Goal: Task Accomplishment & Management: Use online tool/utility

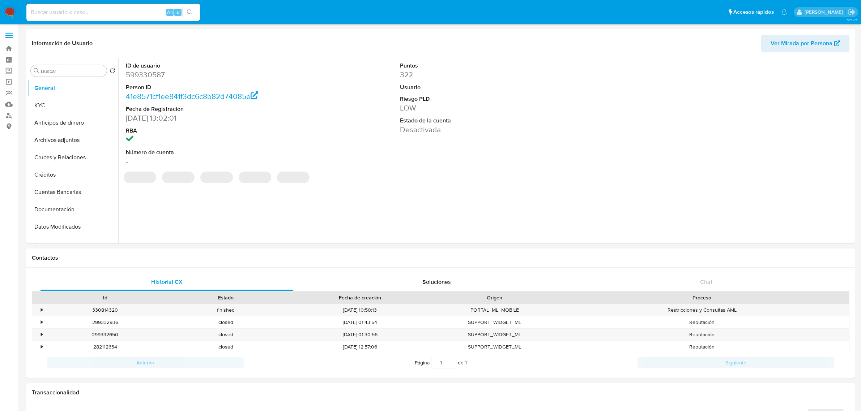
select select "10"
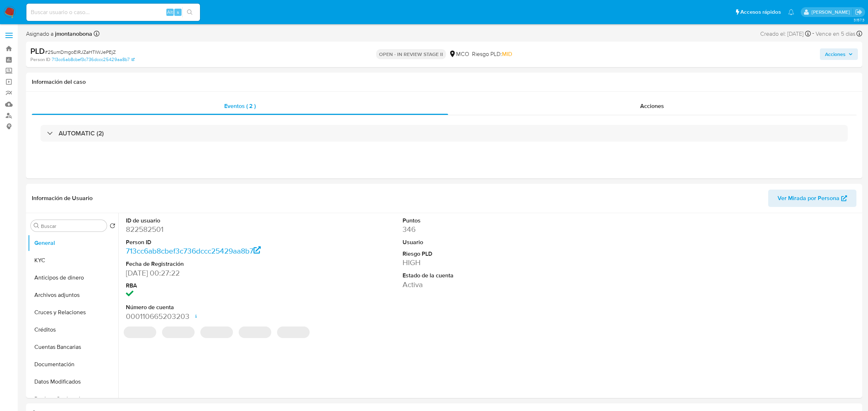
select select "10"
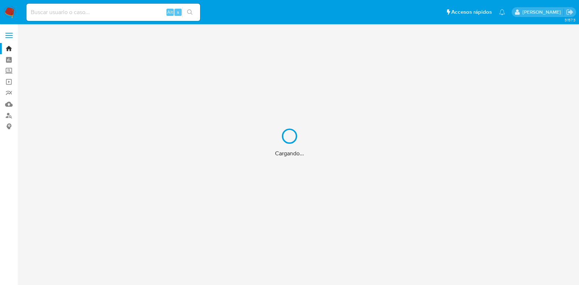
click at [136, 15] on div "Cargando..." at bounding box center [289, 142] width 579 height 285
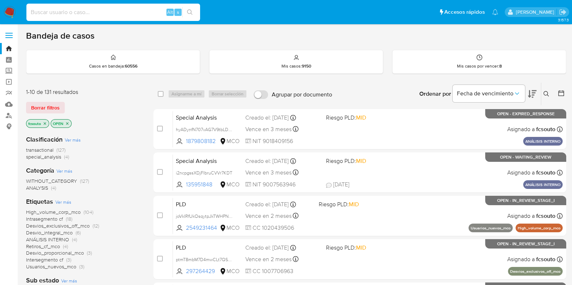
click at [132, 14] on input at bounding box center [113, 12] width 174 height 9
paste input "OVPfG76OmtZVVMnBQa6YJ73J"
type input "OVPfG76OmtZVVMnBQa6YJ73J"
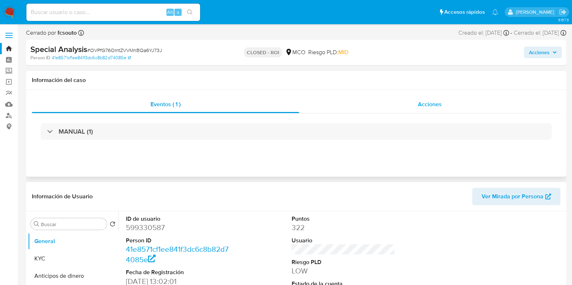
select select "10"
click at [416, 109] on div "Acciones" at bounding box center [429, 104] width 261 height 17
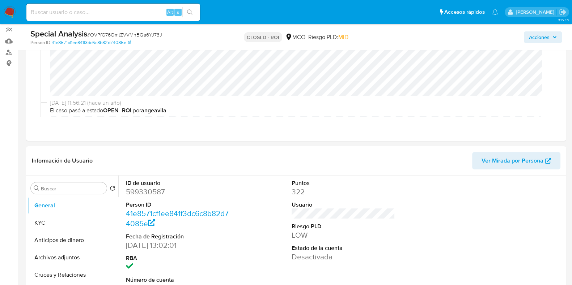
scroll to position [136, 0]
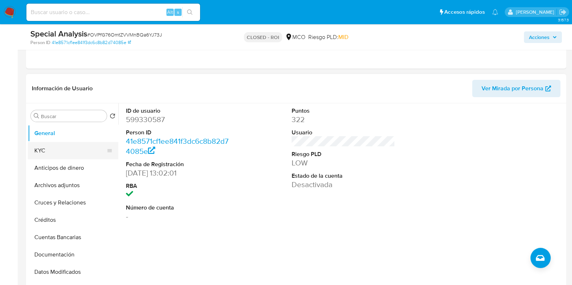
drag, startPoint x: 52, startPoint y: 142, endPoint x: 49, endPoint y: 145, distance: 4.4
click at [50, 145] on button "KYC" at bounding box center [70, 150] width 85 height 17
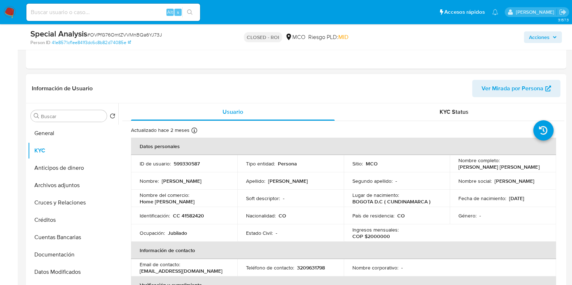
drag, startPoint x: 457, startPoint y: 166, endPoint x: 538, endPoint y: 169, distance: 81.4
click at [538, 169] on div "Nombre completo : Blanca Fanny Guzman de Sandoval" at bounding box center [502, 163] width 89 height 13
copy p "Blanca Fanny Guzman de Sandoval"
click at [546, 40] on span "Acciones" at bounding box center [539, 37] width 21 height 12
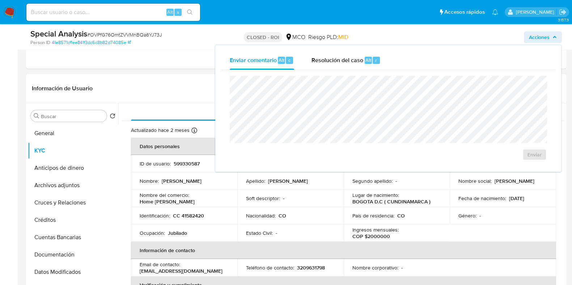
click at [159, 102] on div "Información de Usuario Ver Mirada por Persona" at bounding box center [296, 88] width 540 height 29
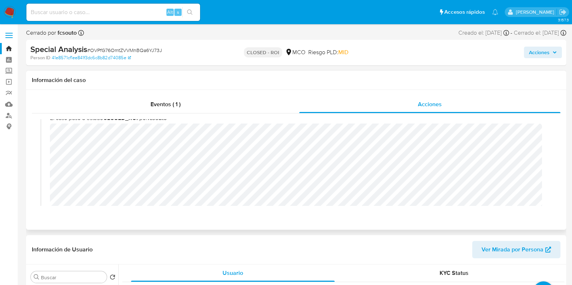
scroll to position [0, 0]
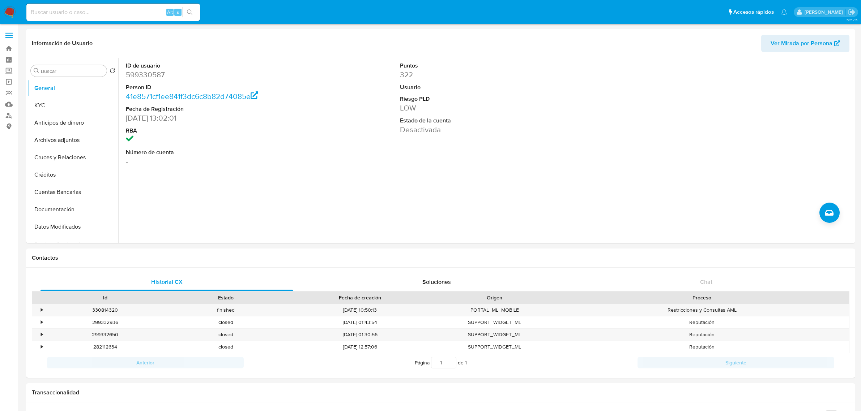
select select "10"
click at [6, 10] on img at bounding box center [10, 12] width 12 height 12
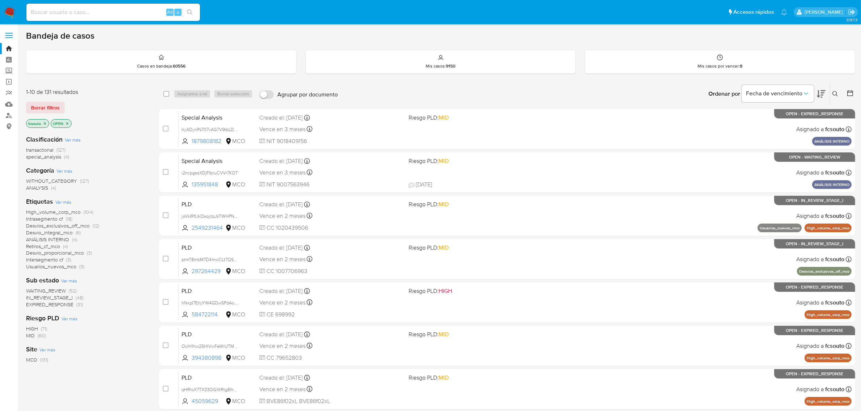
click at [822, 91] on icon at bounding box center [821, 94] width 9 height 9
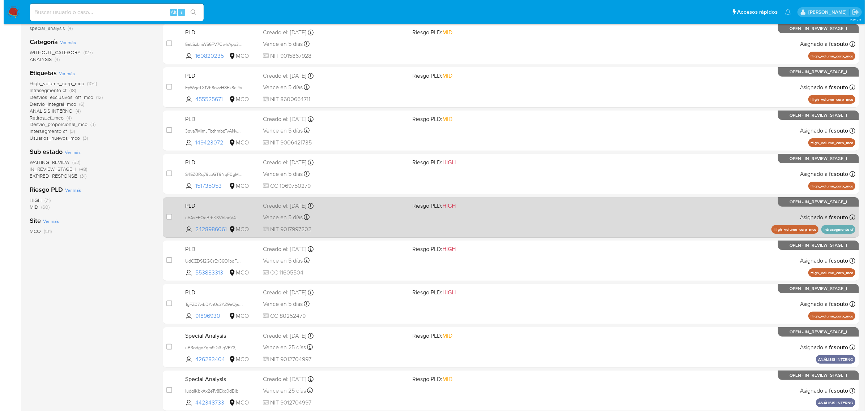
scroll to position [68, 0]
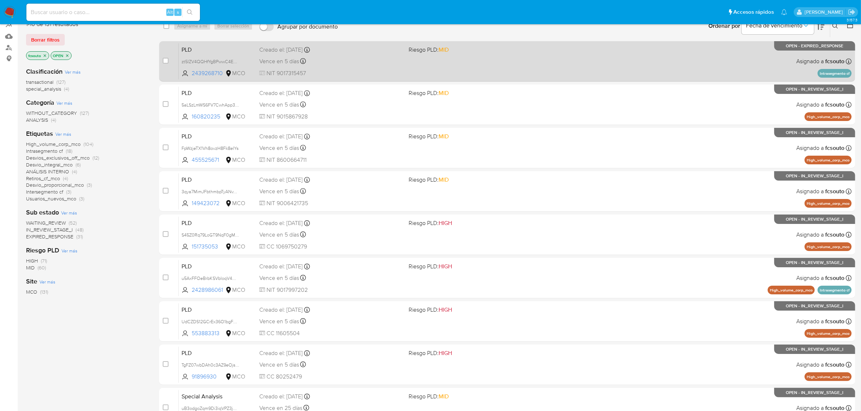
click at [381, 69] on span "NIT 9017315457" at bounding box center [331, 73] width 144 height 8
click at [166, 58] on input "checkbox" at bounding box center [166, 61] width 6 height 6
checkbox input "true"
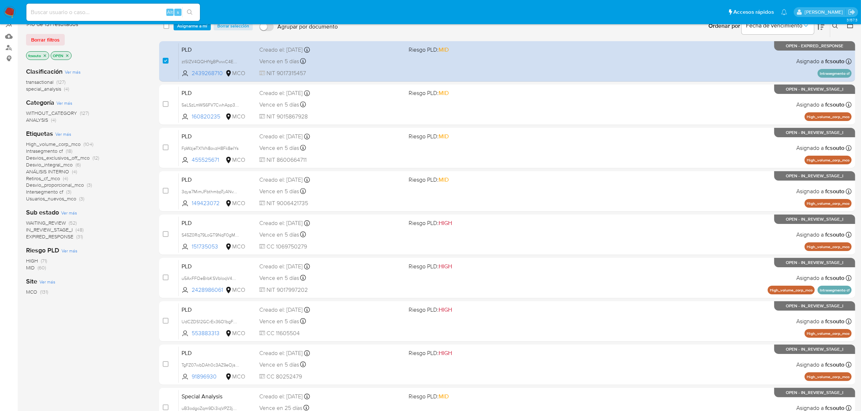
click at [195, 24] on nav "Pausado Ver notificaciones Alt s Accesos rápidos Presiona las siguientes teclas…" at bounding box center [430, 12] width 861 height 24
click at [199, 27] on span "Asignarme a mí" at bounding box center [192, 25] width 30 height 7
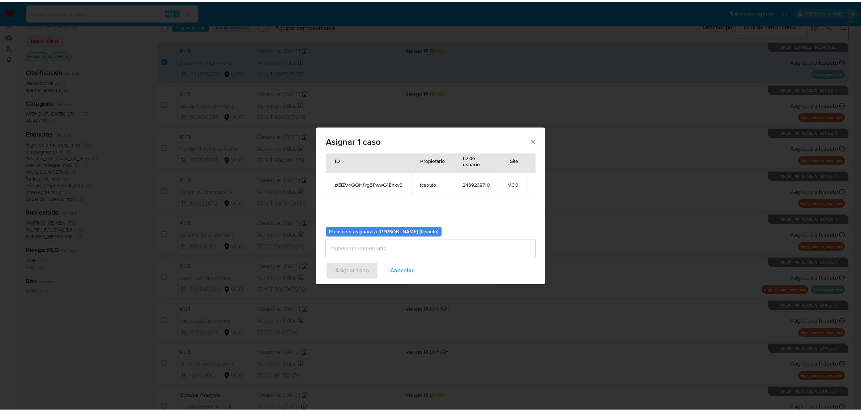
scroll to position [37, 0]
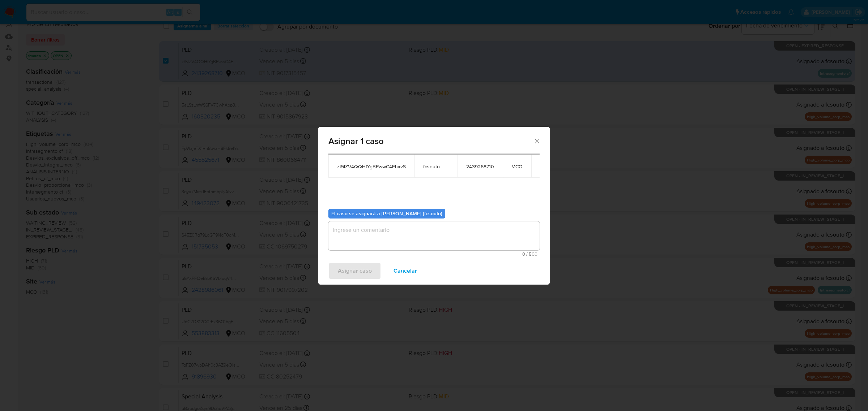
click at [413, 222] on textarea "assign-modal" at bounding box center [433, 236] width 211 height 29
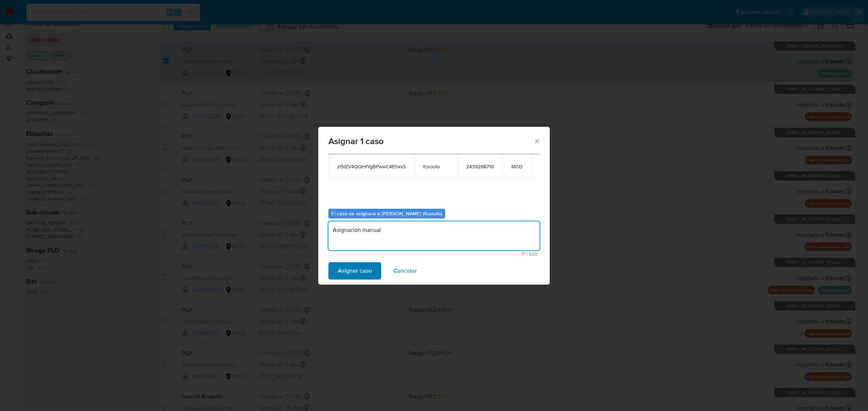
type textarea "Asignación manual"
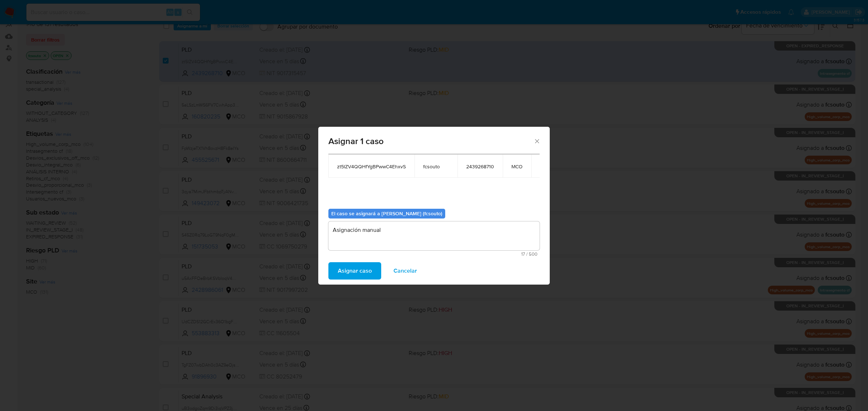
click at [353, 269] on span "Asignar caso" at bounding box center [355, 271] width 34 height 16
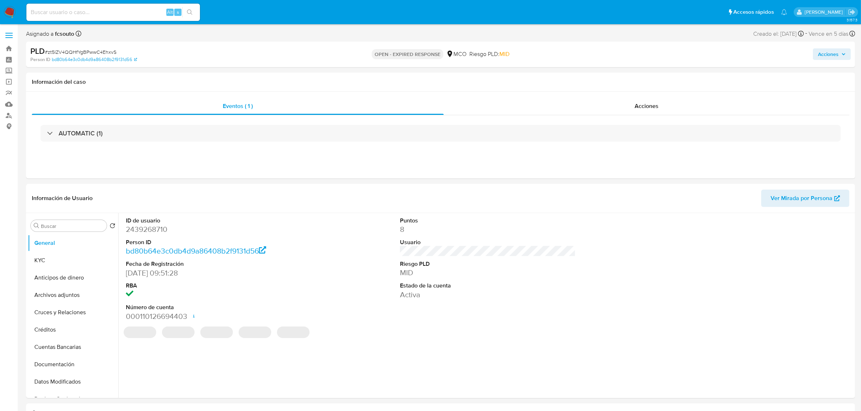
select select "10"
click at [660, 106] on div "Acciones" at bounding box center [647, 106] width 406 height 17
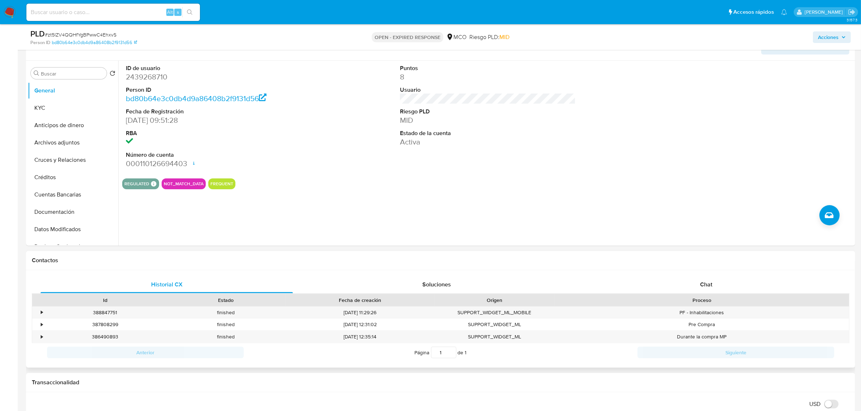
scroll to position [181, 0]
click at [711, 278] on div "Chat" at bounding box center [706, 284] width 252 height 17
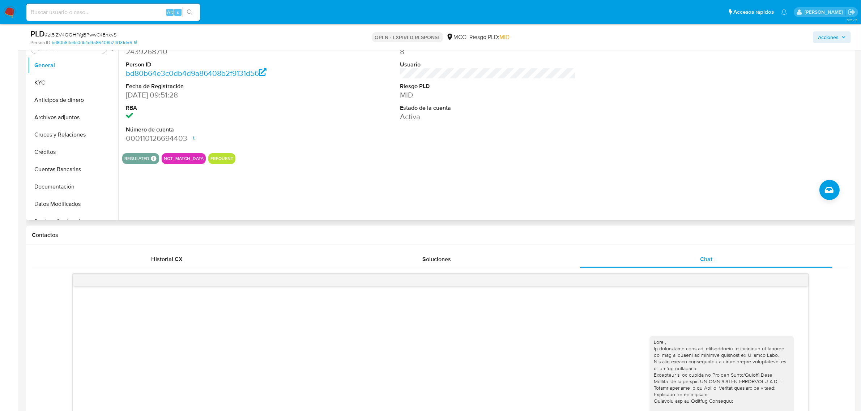
scroll to position [226, 0]
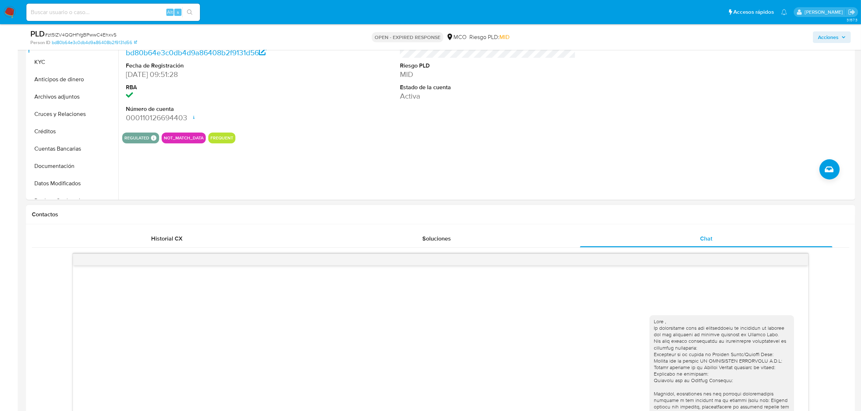
drag, startPoint x: 179, startPoint y: 219, endPoint x: 180, endPoint y: 225, distance: 5.4
click at [180, 219] on div "Contactos" at bounding box center [440, 214] width 829 height 19
drag, startPoint x: 182, startPoint y: 227, endPoint x: 175, endPoint y: 245, distance: 19.1
click at [182, 230] on div "Historial CX Soluciones Chat Id Estado Fecha de creación Origen Proceso • 38884…" at bounding box center [440, 382] width 829 height 314
click at [174, 245] on div "Historial CX" at bounding box center [166, 238] width 252 height 17
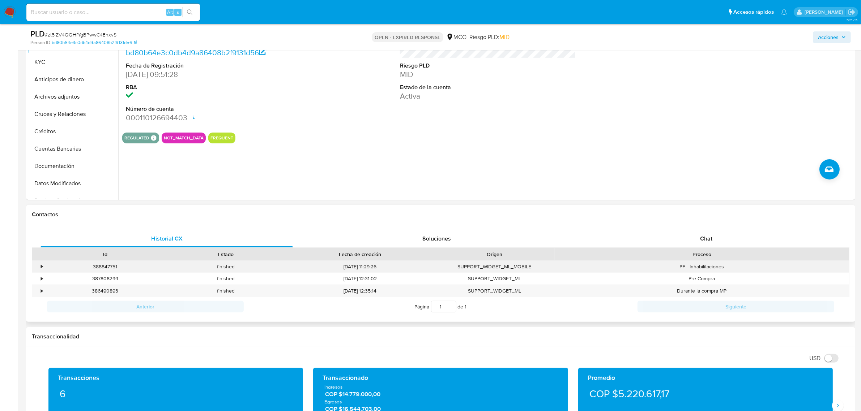
click at [38, 267] on div "•" at bounding box center [38, 267] width 13 height 12
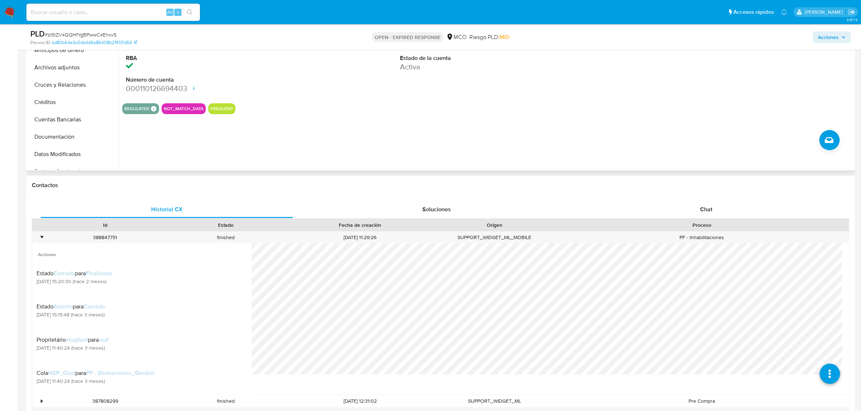
scroll to position [271, 0]
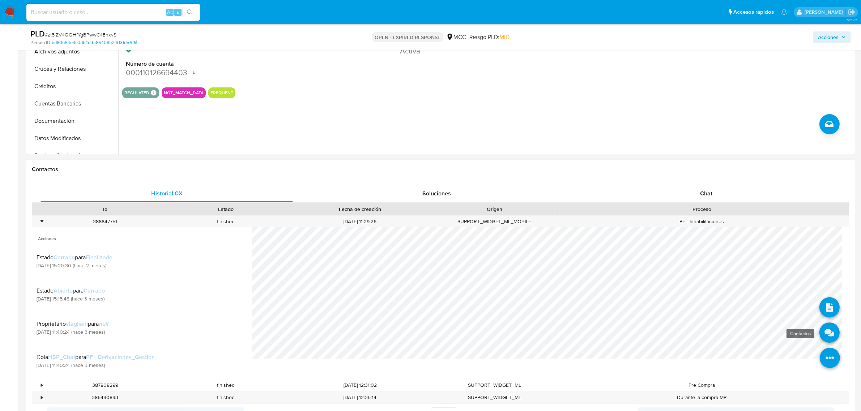
click at [822, 335] on icon at bounding box center [829, 333] width 20 height 20
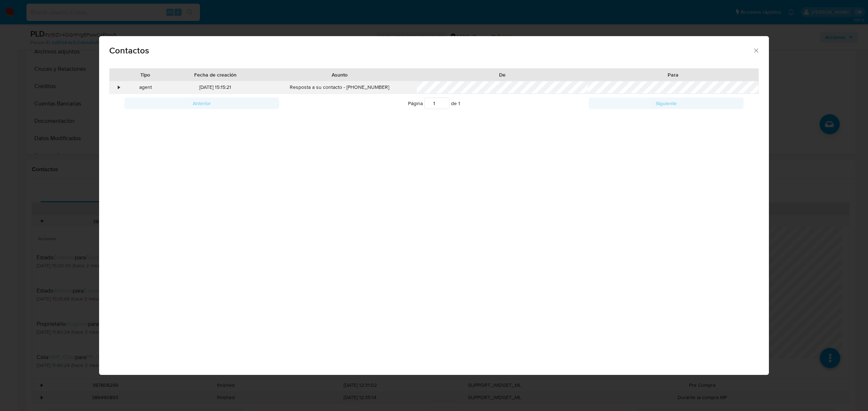
click at [115, 87] on div "•" at bounding box center [116, 87] width 13 height 12
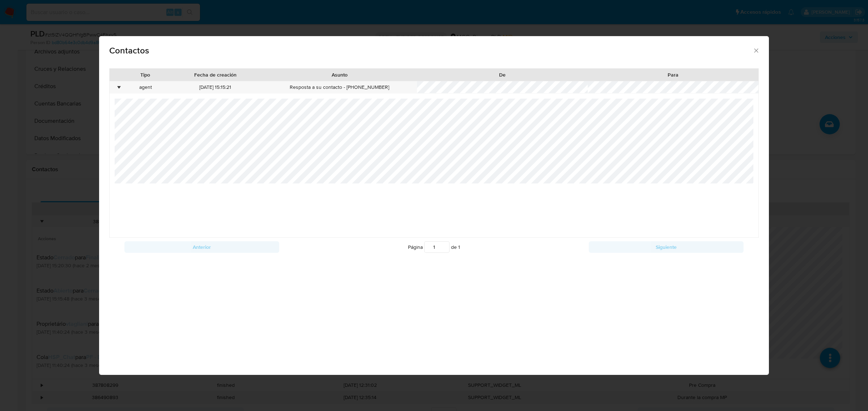
click at [82, 136] on div "Contactos Tipo Fecha de creación Asunto De Para • agent 12/06/2025 15:15:21 Res…" at bounding box center [434, 205] width 868 height 411
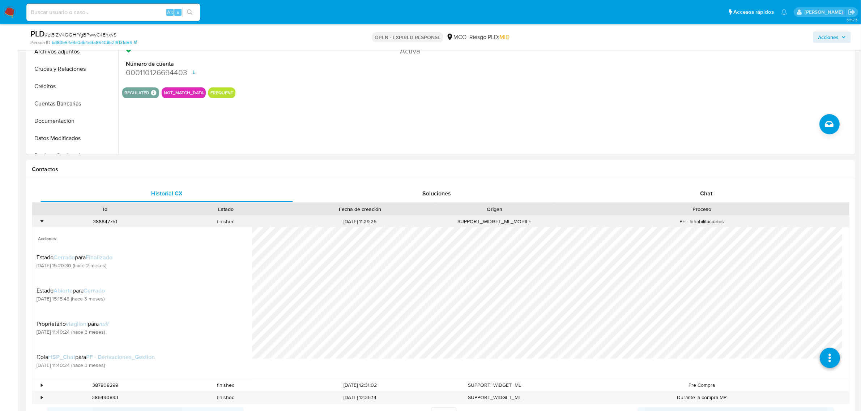
click at [41, 219] on div "•" at bounding box center [42, 221] width 2 height 7
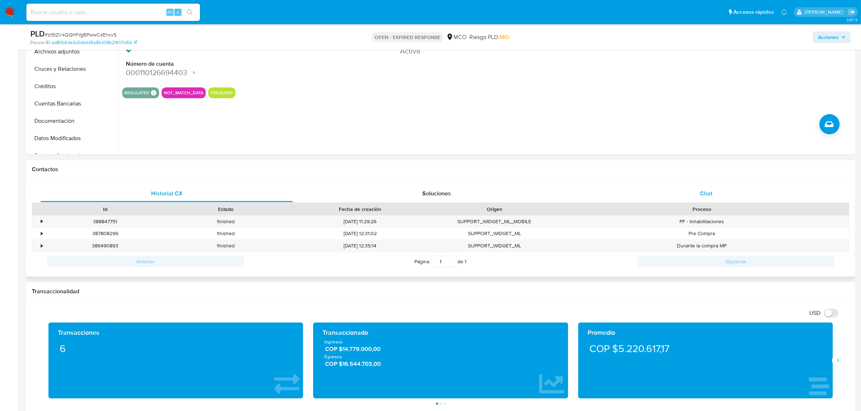
click at [715, 187] on div "Chat" at bounding box center [706, 193] width 252 height 17
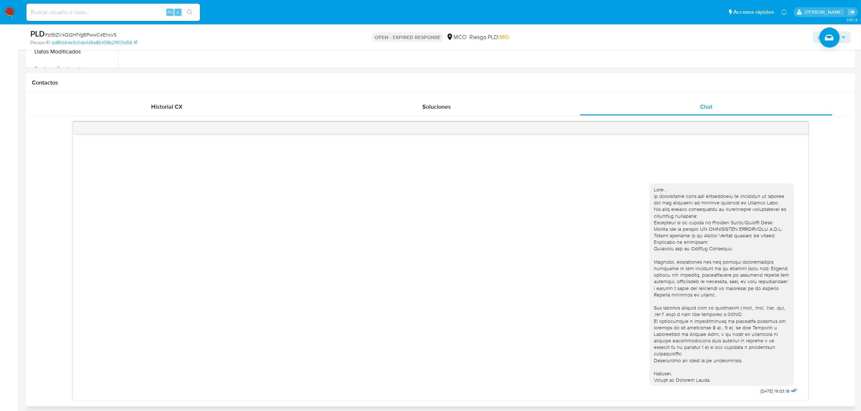
scroll to position [362, 0]
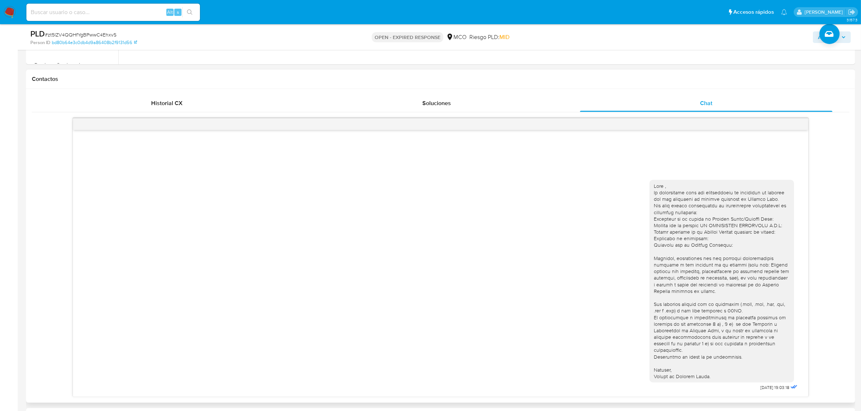
click at [474, 81] on h1 "Contactos" at bounding box center [441, 79] width 818 height 7
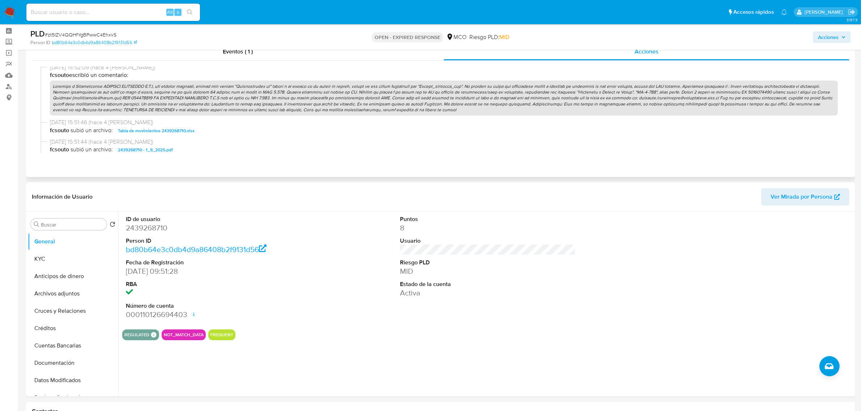
scroll to position [0, 0]
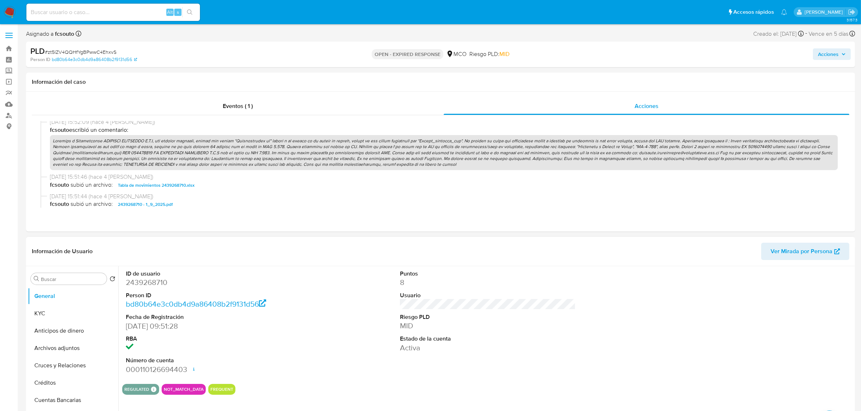
click at [136, 284] on dd "2439268710" at bounding box center [214, 283] width 176 height 10
copy dd "2439268710"
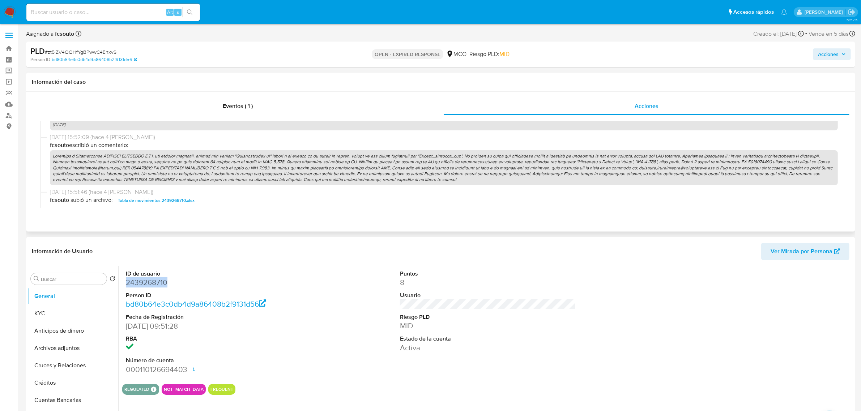
scroll to position [226, 0]
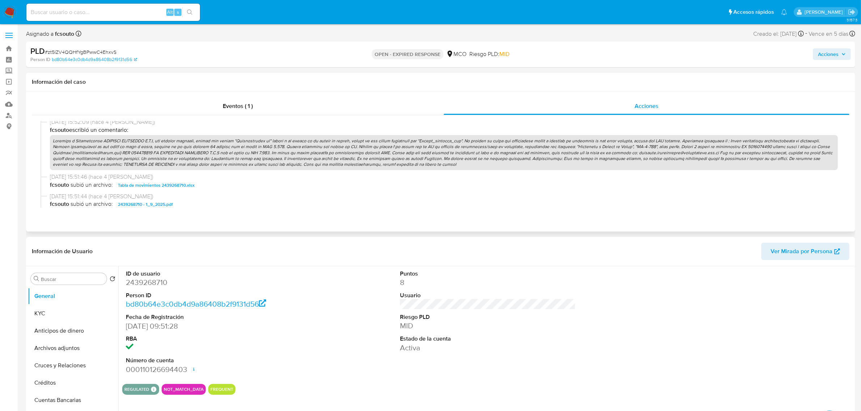
click at [323, 162] on p at bounding box center [444, 152] width 788 height 35
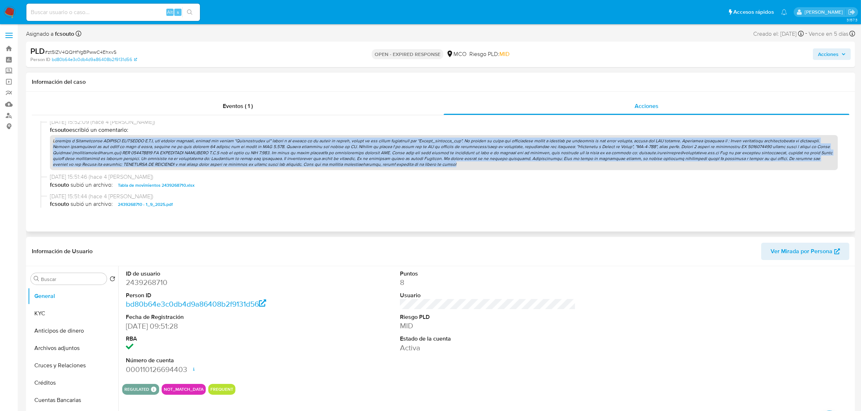
click at [323, 162] on p at bounding box center [444, 152] width 788 height 35
copy p "Análisis y Conclusiones LOGIPORT SOLUTIONS S.A.S, una persona jurídica, activó …"
click at [829, 56] on span "Acciones" at bounding box center [828, 54] width 21 height 12
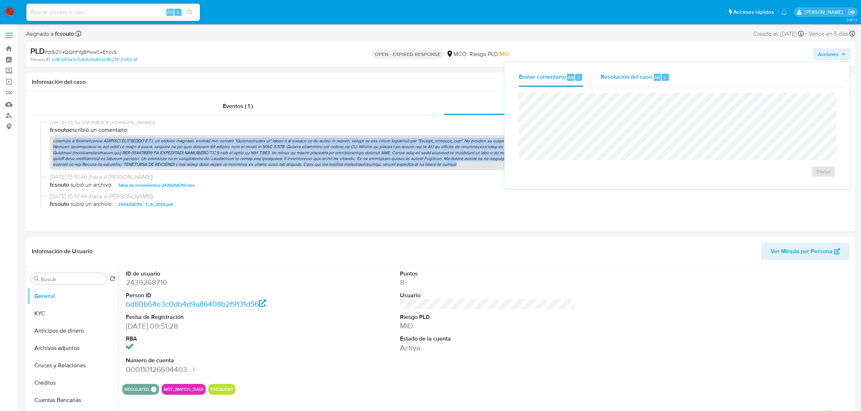
click at [608, 80] on span "Resolución del caso" at bounding box center [627, 77] width 52 height 8
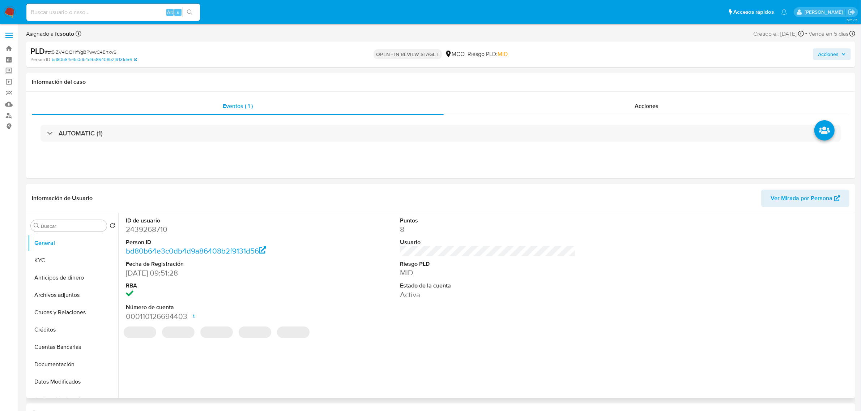
select select "10"
click at [834, 54] on span "Acciones" at bounding box center [828, 54] width 21 height 12
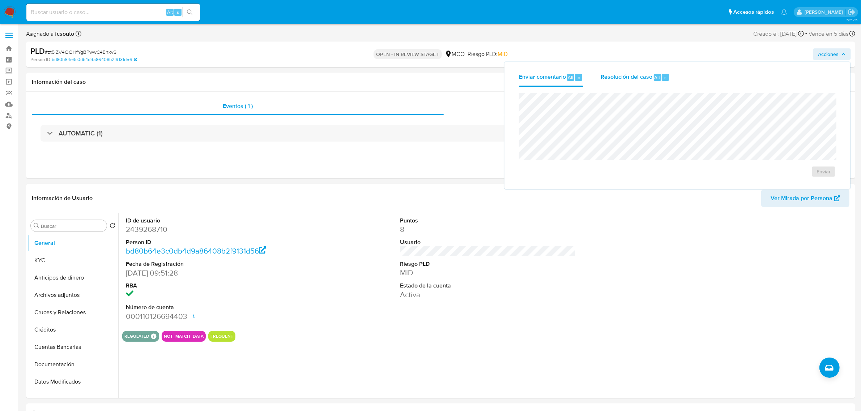
click at [612, 84] on div "Resolución del caso Alt r" at bounding box center [635, 77] width 69 height 19
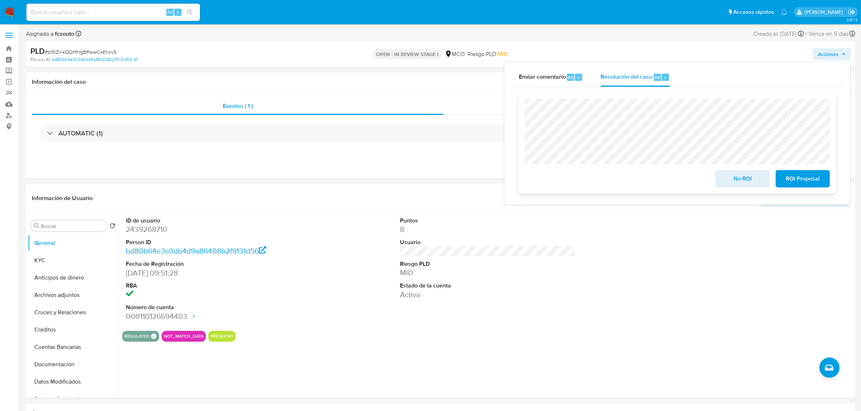
click at [807, 185] on span "ROI Proposal" at bounding box center [802, 179] width 35 height 16
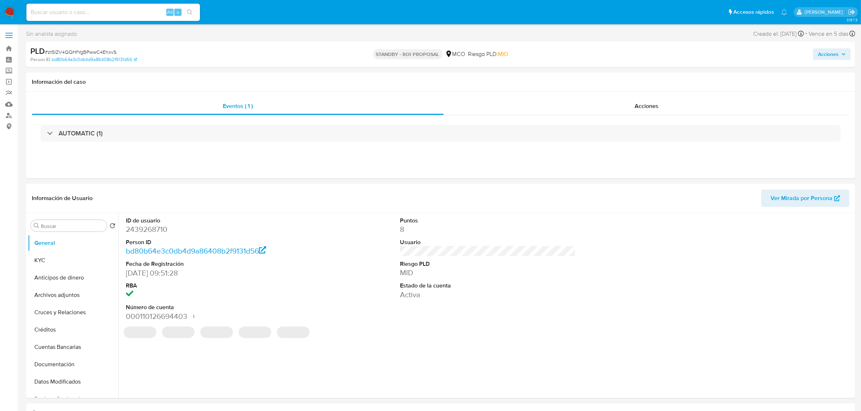
select select "10"
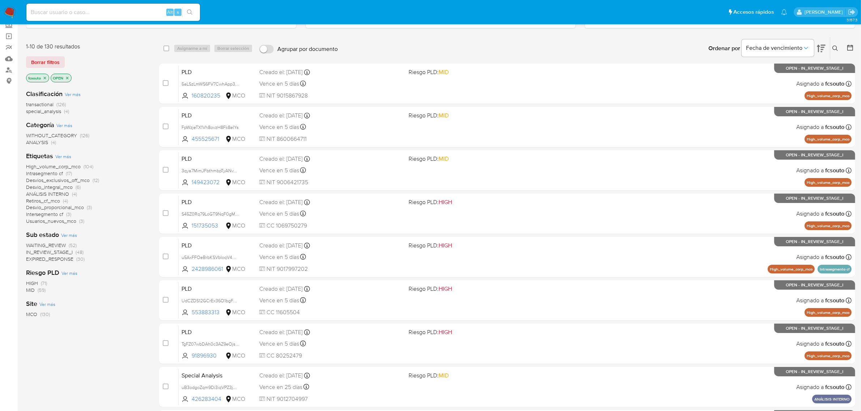
scroll to position [45, 0]
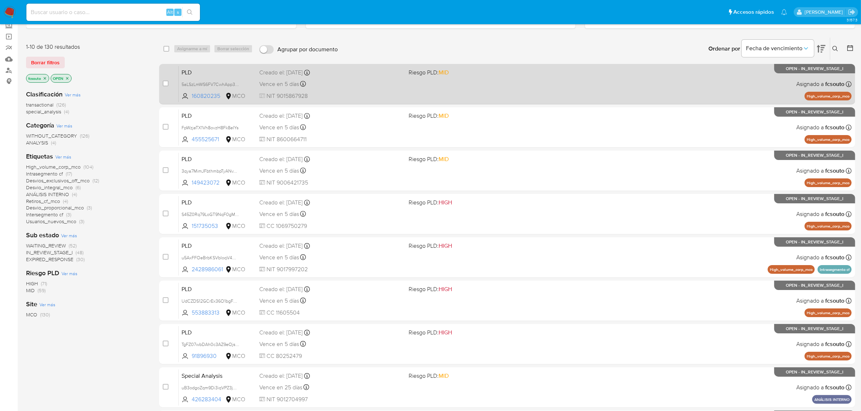
click at [367, 77] on div "PLD 5aLSzLmWS6FV7CwhApp3Xflb 160820235 MCO Riesgo PLD: MID Creado el: [DATE] Cr…" at bounding box center [515, 84] width 673 height 37
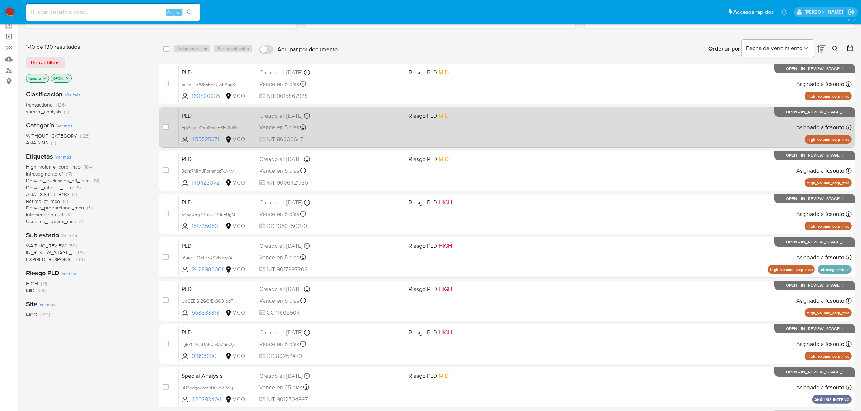
click at [349, 114] on div "Creado el: [DATE] Creado el: [DATE] 07:06:39" at bounding box center [331, 116] width 144 height 8
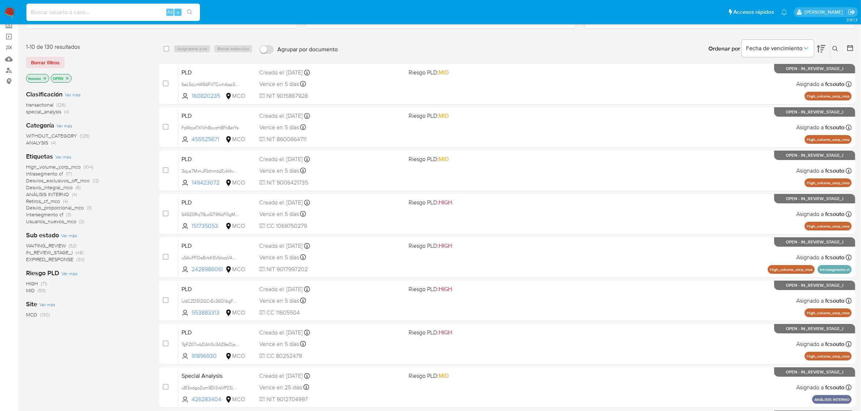
click at [50, 13] on input at bounding box center [113, 12] width 174 height 9
paste input "822582501"
type input "822582501"
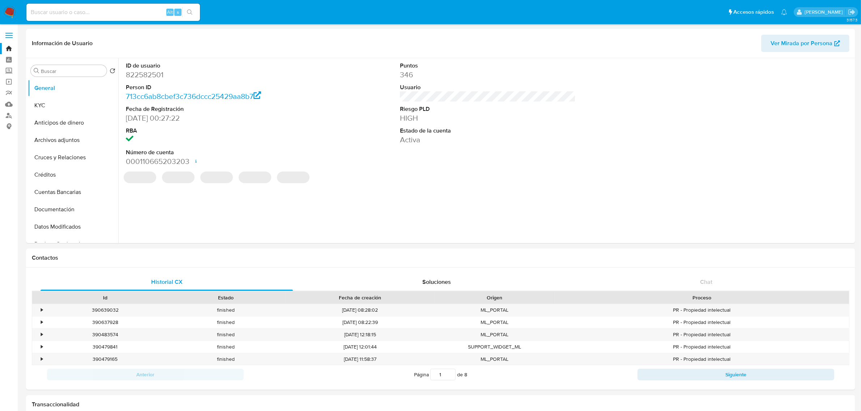
select select "10"
click at [361, 172] on section "ID de usuario 822582501 Person ID 713cc6ab8cbef3c736dccc25429aa8b7 Fecha de Reg…" at bounding box center [487, 122] width 731 height 129
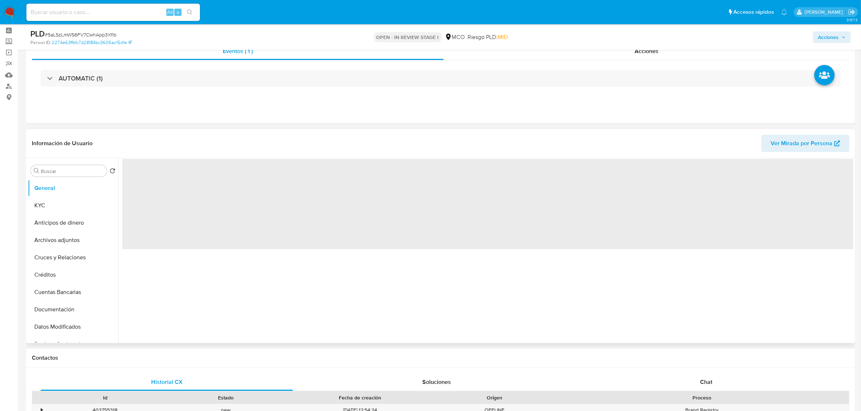
scroll to position [45, 0]
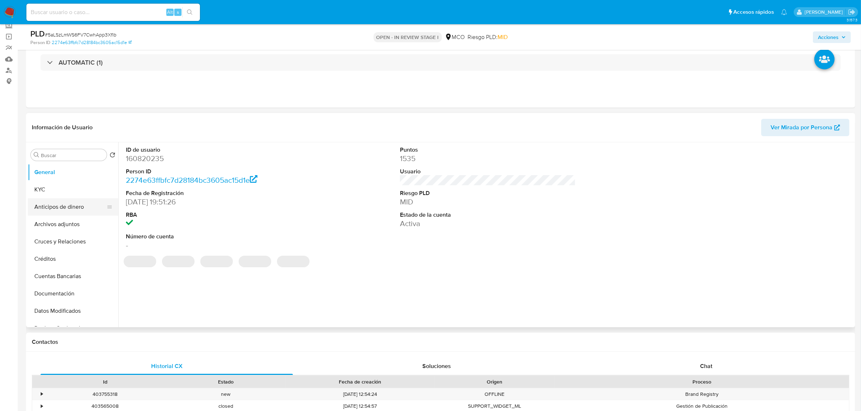
select select "10"
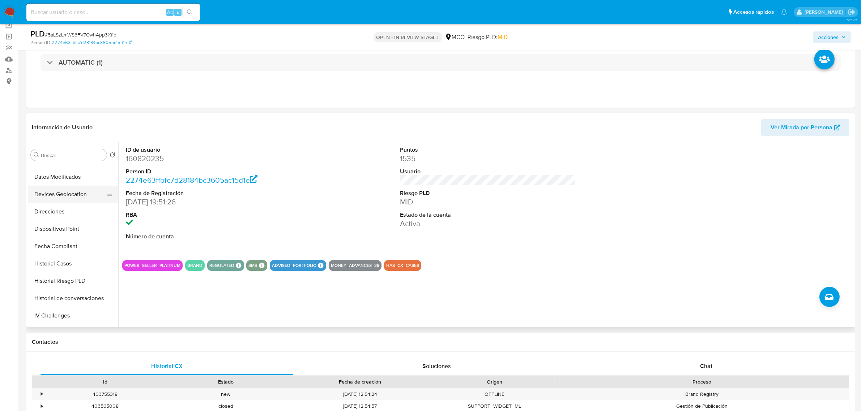
scroll to position [136, 0]
click at [74, 268] on button "Historial Casos" at bounding box center [70, 262] width 85 height 17
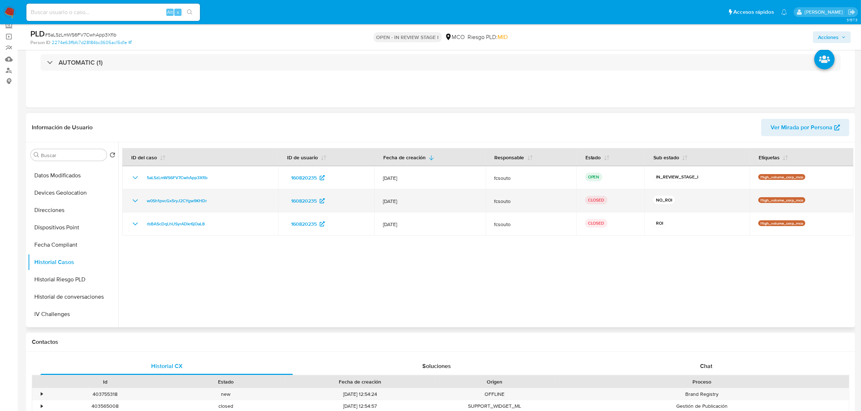
click at [136, 196] on td "w0Sh1pvcGx5ryJ2CYgw9KHDr" at bounding box center [200, 200] width 156 height 23
click at [136, 199] on icon "Mostrar/Ocultar" at bounding box center [135, 201] width 9 height 9
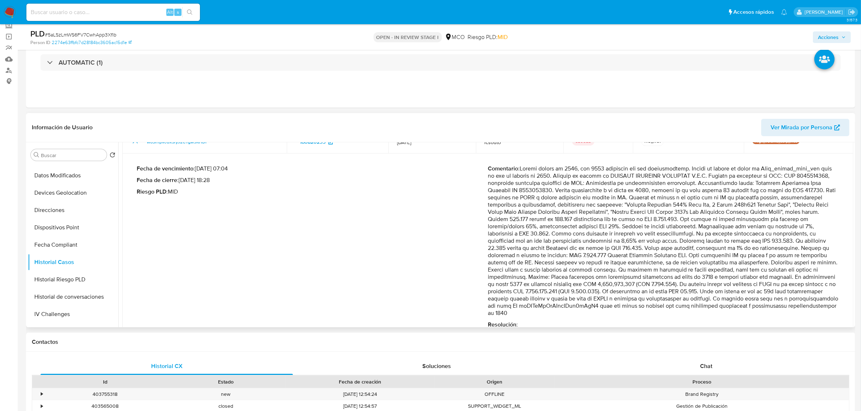
scroll to position [66, 0]
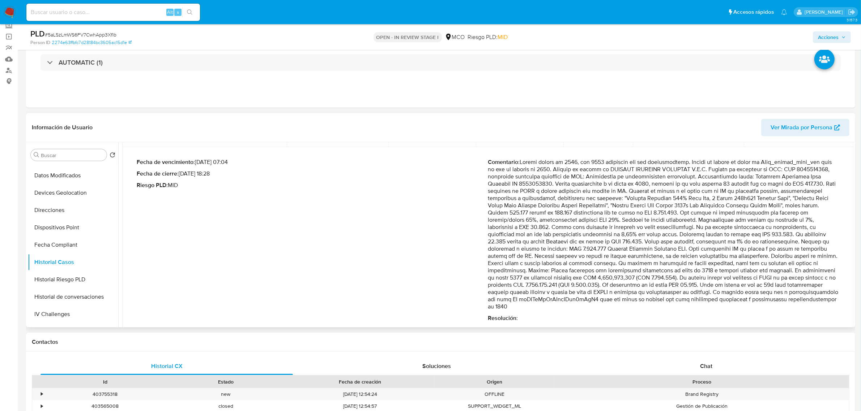
drag, startPoint x: 521, startPoint y: 174, endPoint x: 554, endPoint y: 319, distance: 149.0
click at [554, 319] on div "Comentario : Resolución :" at bounding box center [663, 240] width 351 height 163
click at [559, 283] on p "Comentario :" at bounding box center [663, 234] width 351 height 152
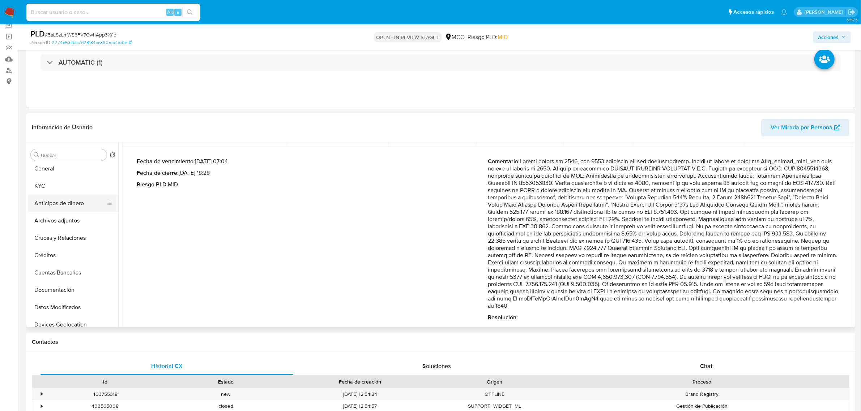
scroll to position [0, 0]
click at [70, 169] on button "General" at bounding box center [70, 172] width 85 height 17
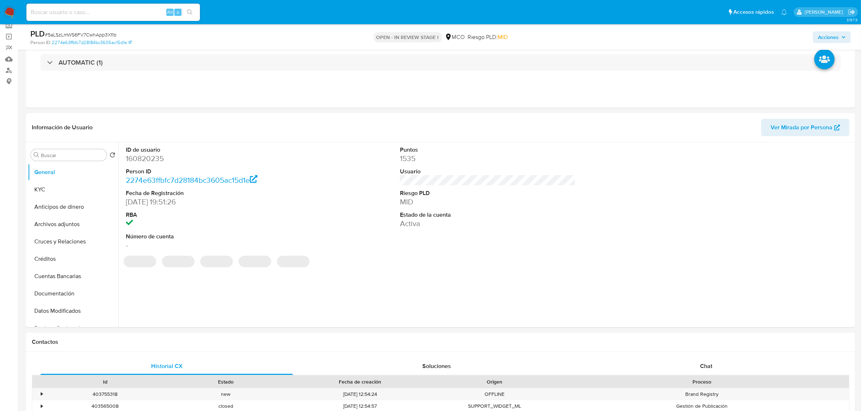
click at [150, 158] on dd "160820235" at bounding box center [214, 159] width 176 height 10
copy dd "160820235"
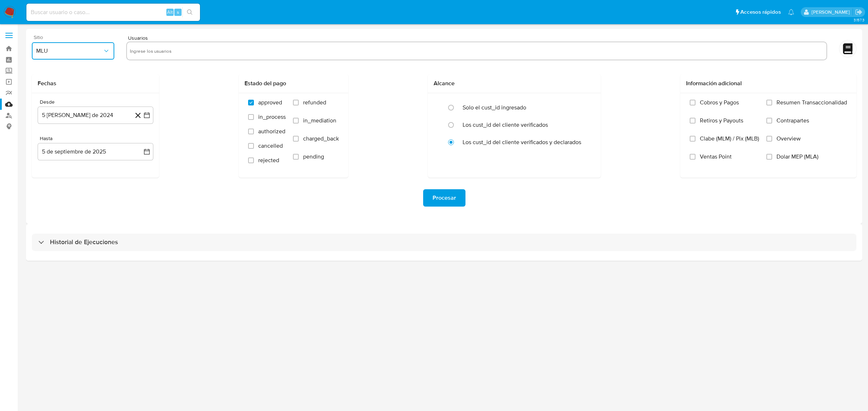
click at [91, 57] on button "MLU" at bounding box center [73, 50] width 82 height 17
click at [75, 106] on div "MCO" at bounding box center [70, 105] width 69 height 17
click at [212, 51] on input "text" at bounding box center [477, 51] width 694 height 12
type input "160820235"
click at [149, 119] on icon "button" at bounding box center [146, 115] width 7 height 7
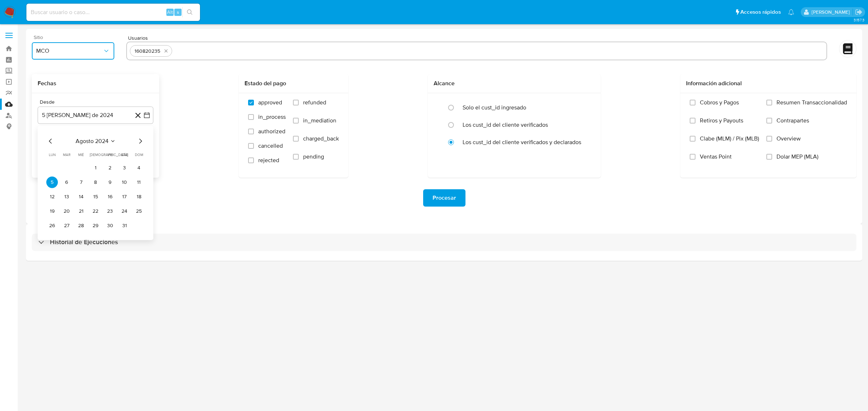
click at [139, 142] on icon "Mes siguiente" at bounding box center [140, 141] width 9 height 9
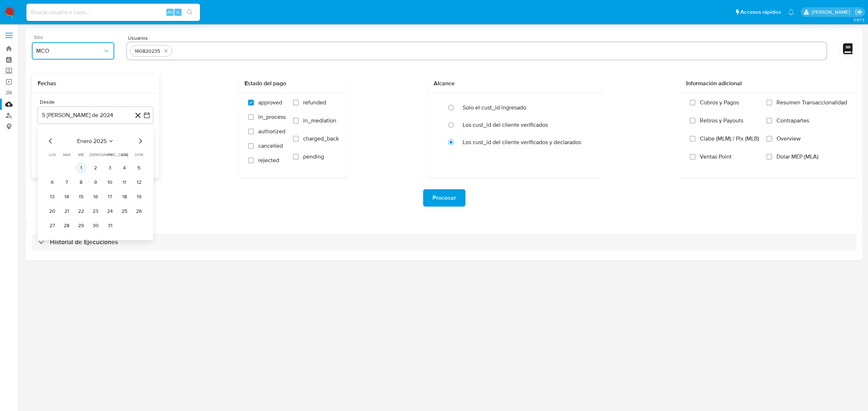
click at [84, 165] on button "1" at bounding box center [81, 168] width 12 height 12
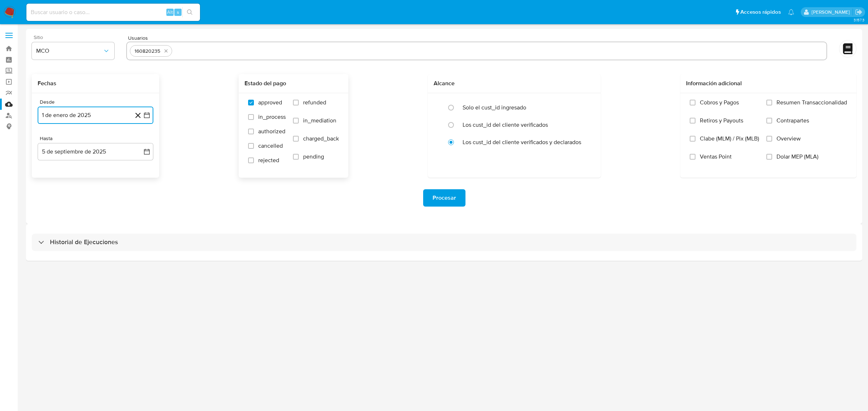
drag, startPoint x: 298, startPoint y: 102, endPoint x: 295, endPoint y: 115, distance: 13.3
click at [298, 103] on input "refunded" at bounding box center [296, 103] width 6 height 6
checkbox input "true"
click at [293, 140] on input "charged_back" at bounding box center [296, 139] width 6 height 6
checkbox input "true"
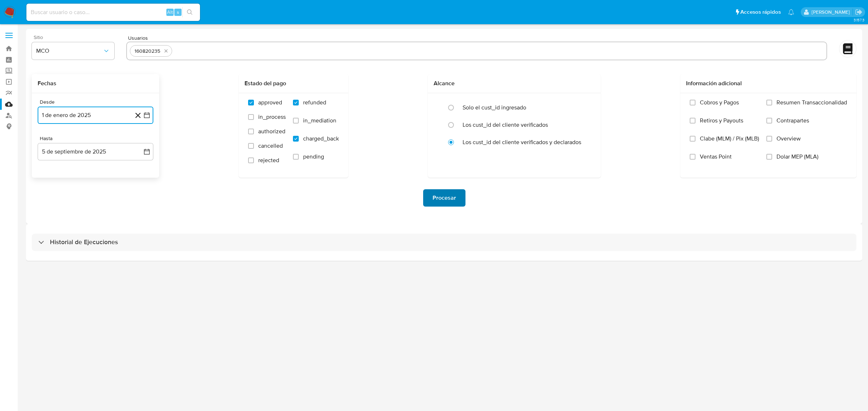
click at [447, 191] on span "Procesar" at bounding box center [444, 198] width 24 height 16
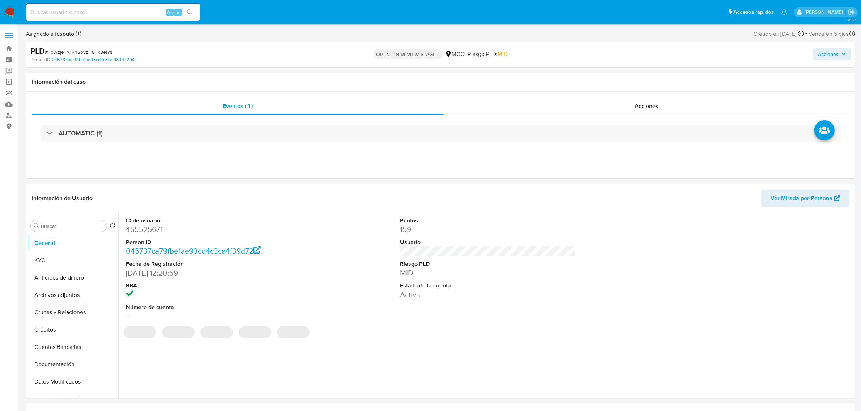
select select "10"
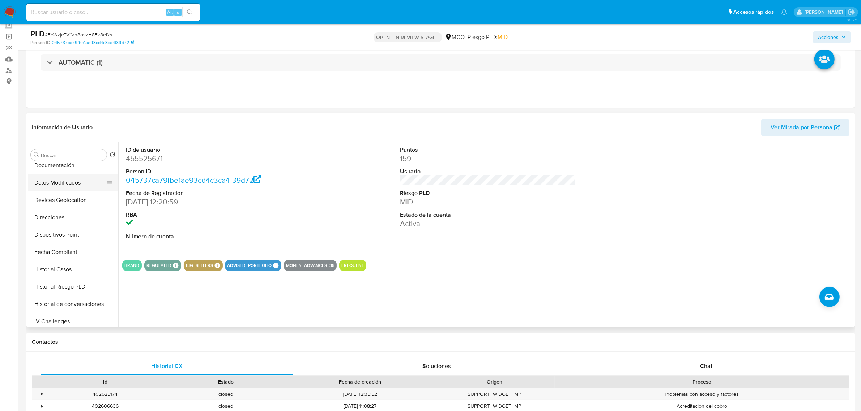
scroll to position [136, 0]
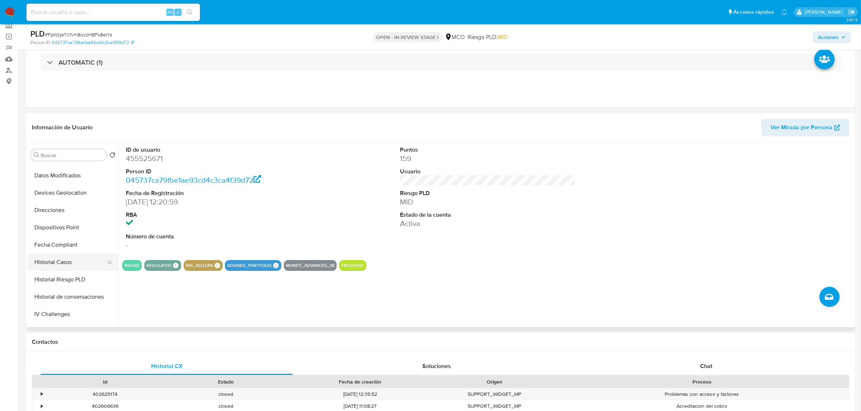
click at [62, 262] on button "Historial Casos" at bounding box center [70, 262] width 85 height 17
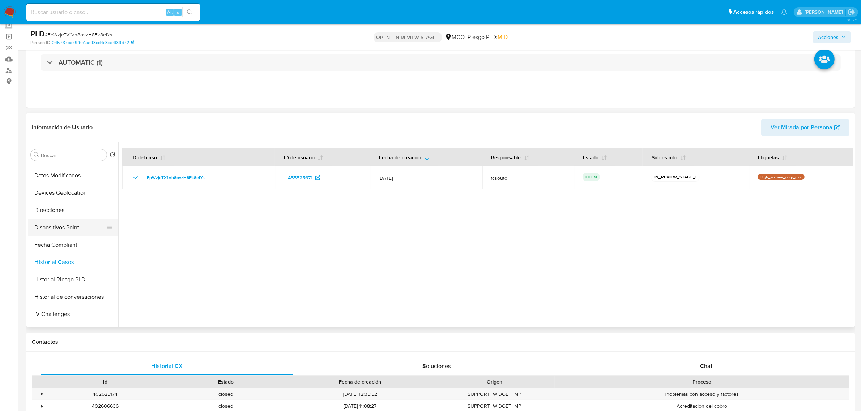
scroll to position [0, 0]
